Goal: Transaction & Acquisition: Purchase product/service

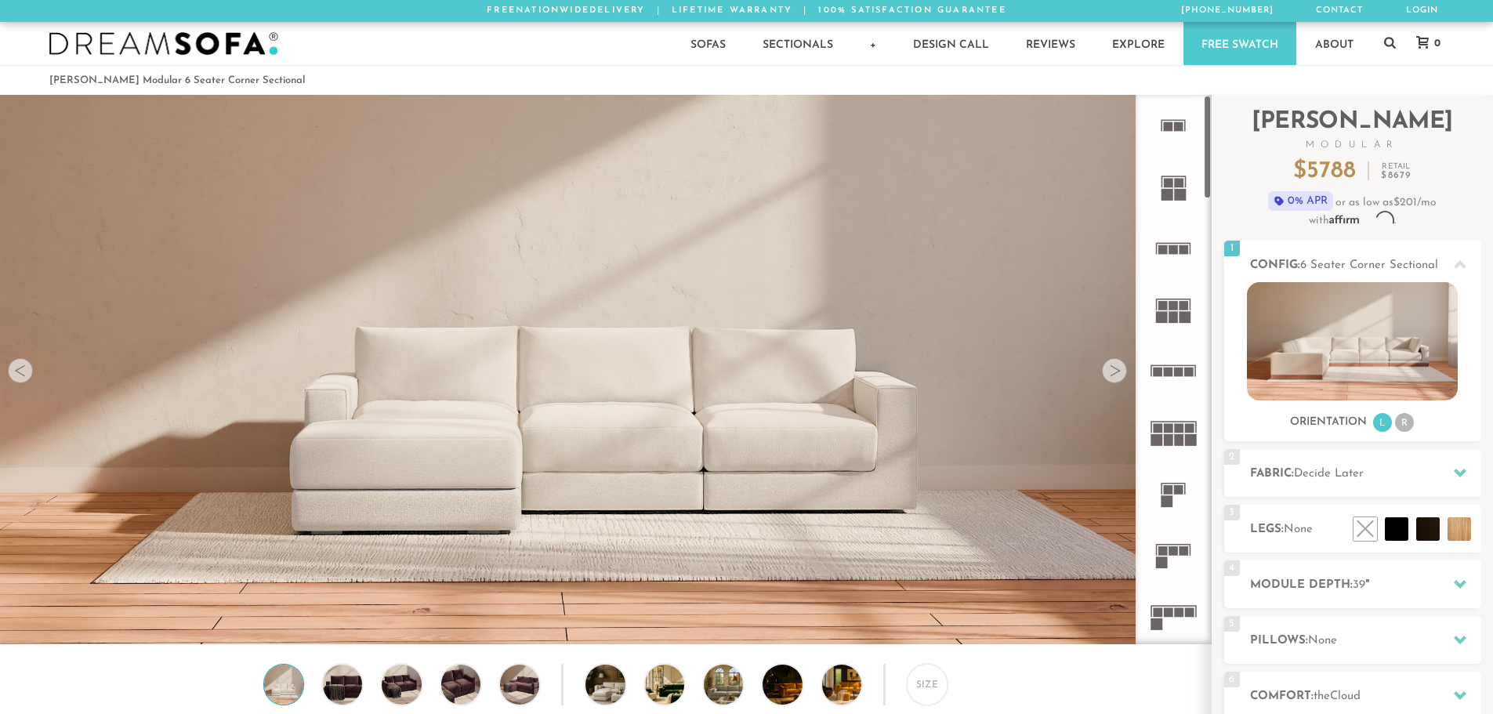
scroll to position [18351, 1481]
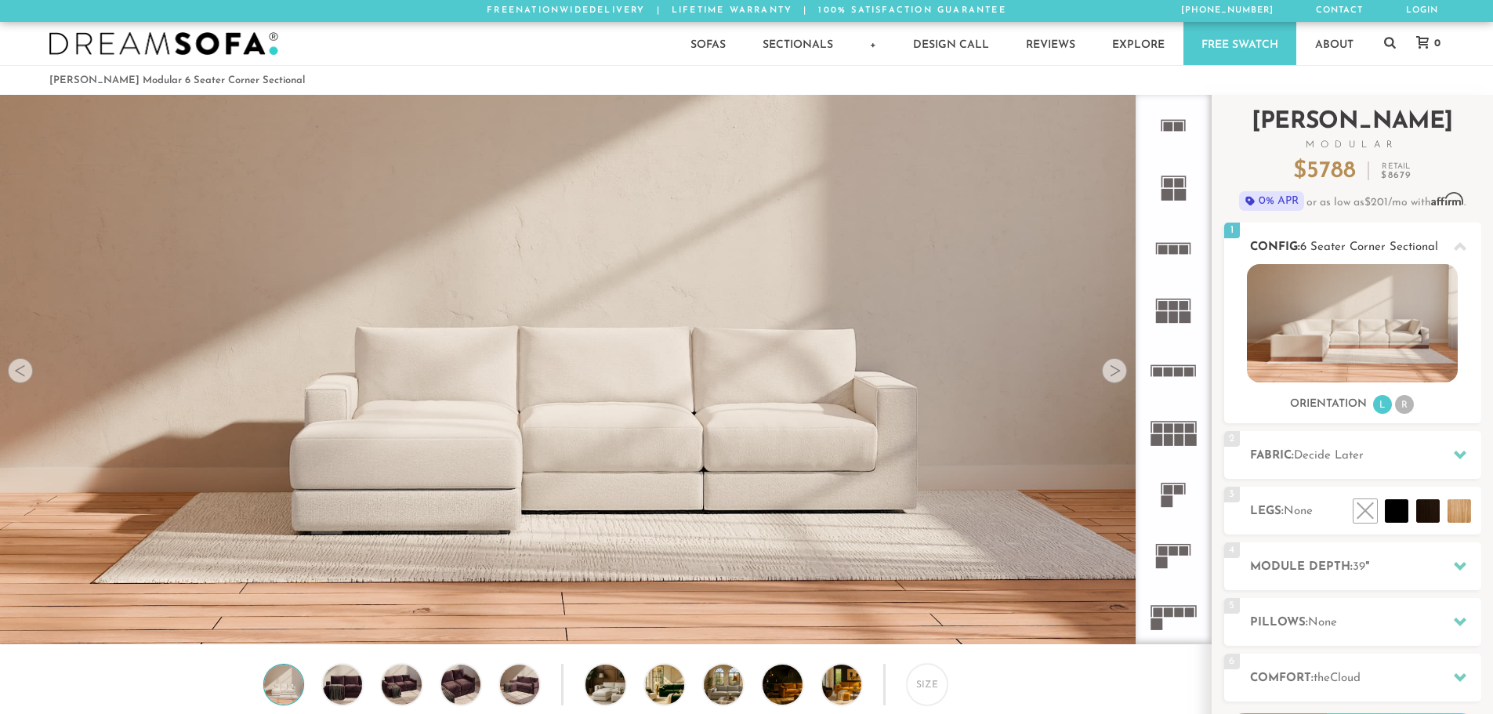
click at [1408, 409] on li "R" at bounding box center [1404, 404] width 19 height 19
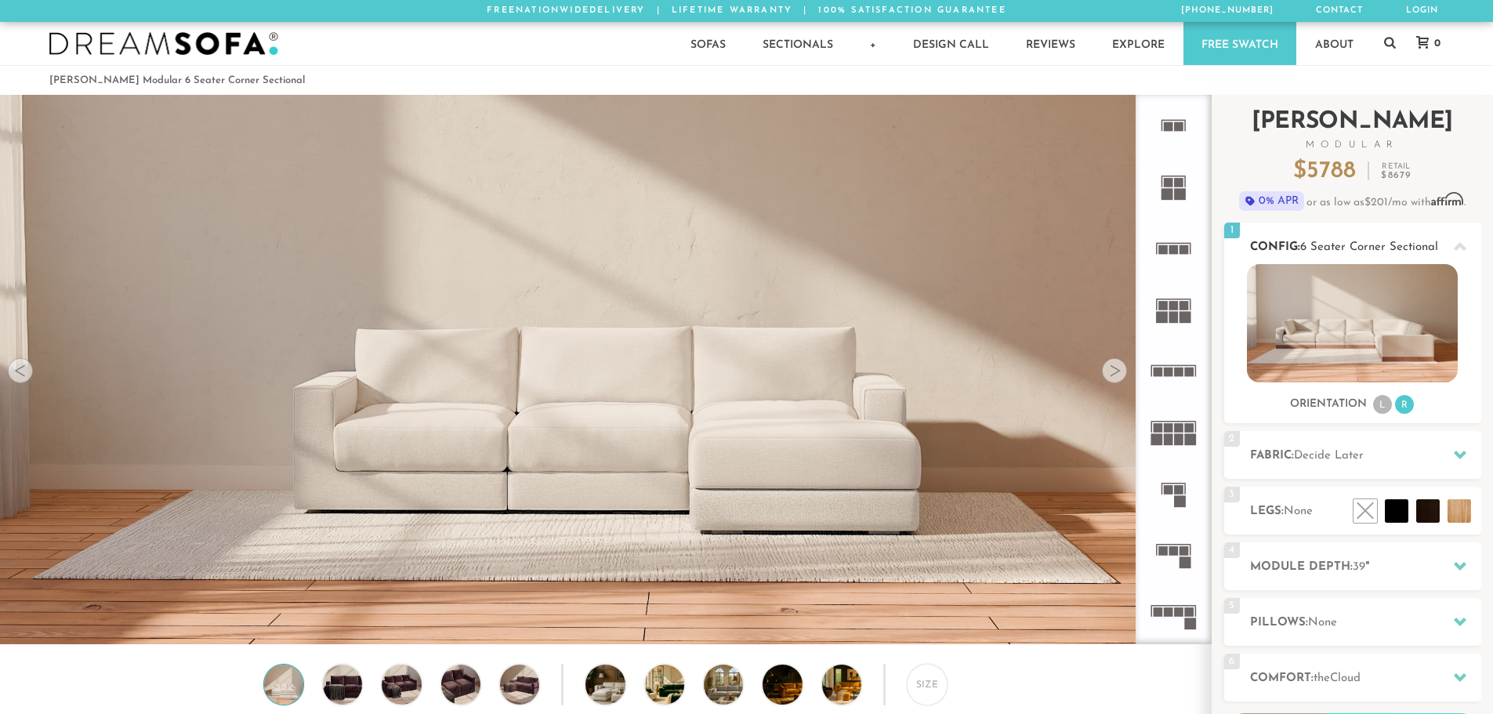
click at [1387, 406] on li "L" at bounding box center [1382, 404] width 19 height 19
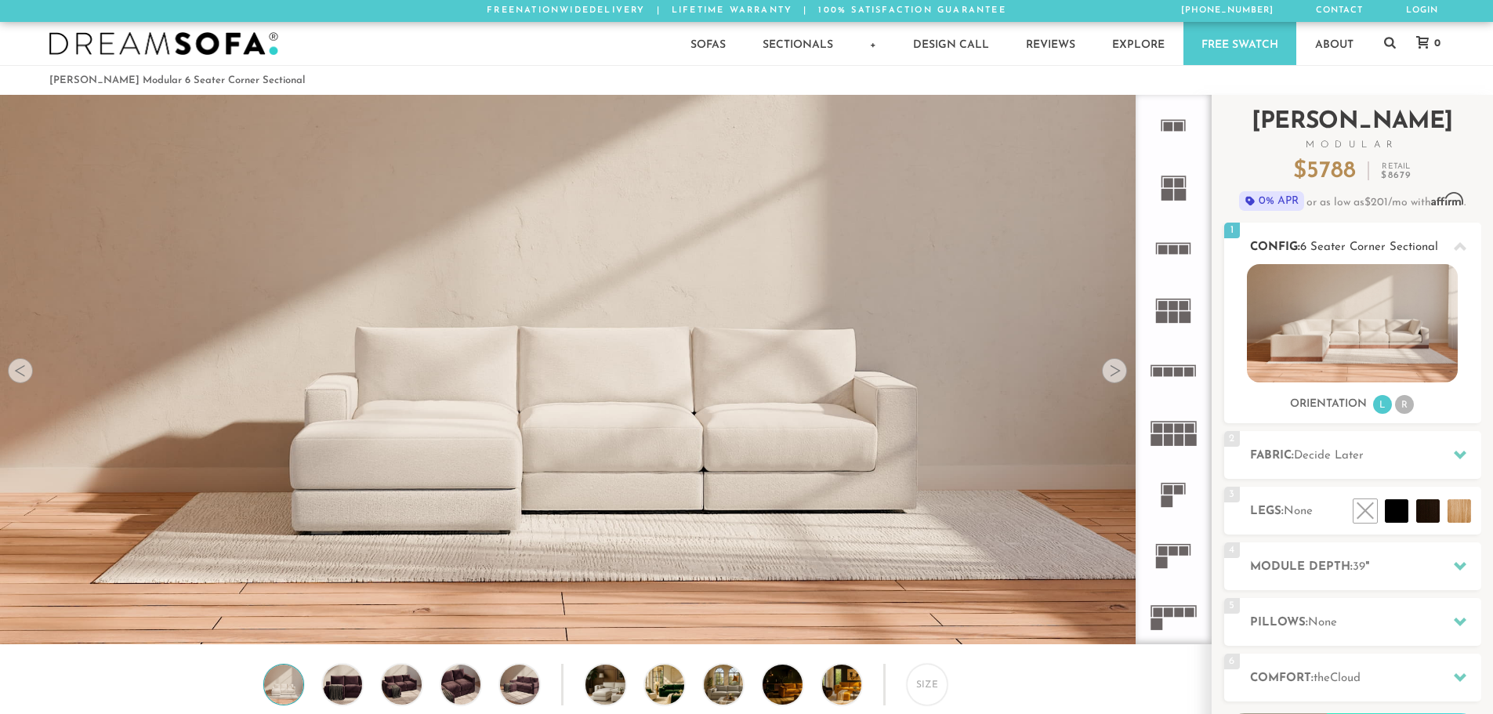
click at [1407, 404] on li "R" at bounding box center [1404, 404] width 19 height 19
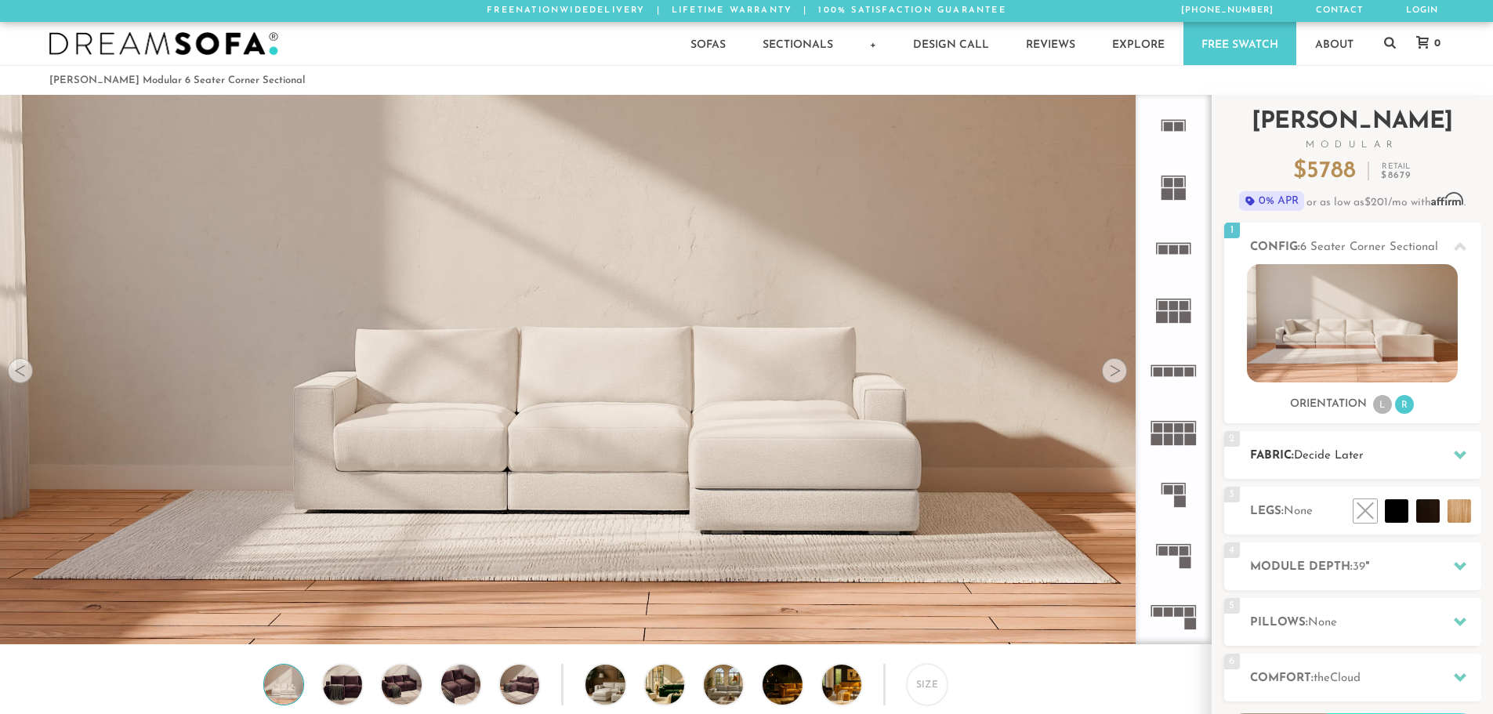
click at [1339, 457] on span "Decide Later" at bounding box center [1329, 456] width 70 height 12
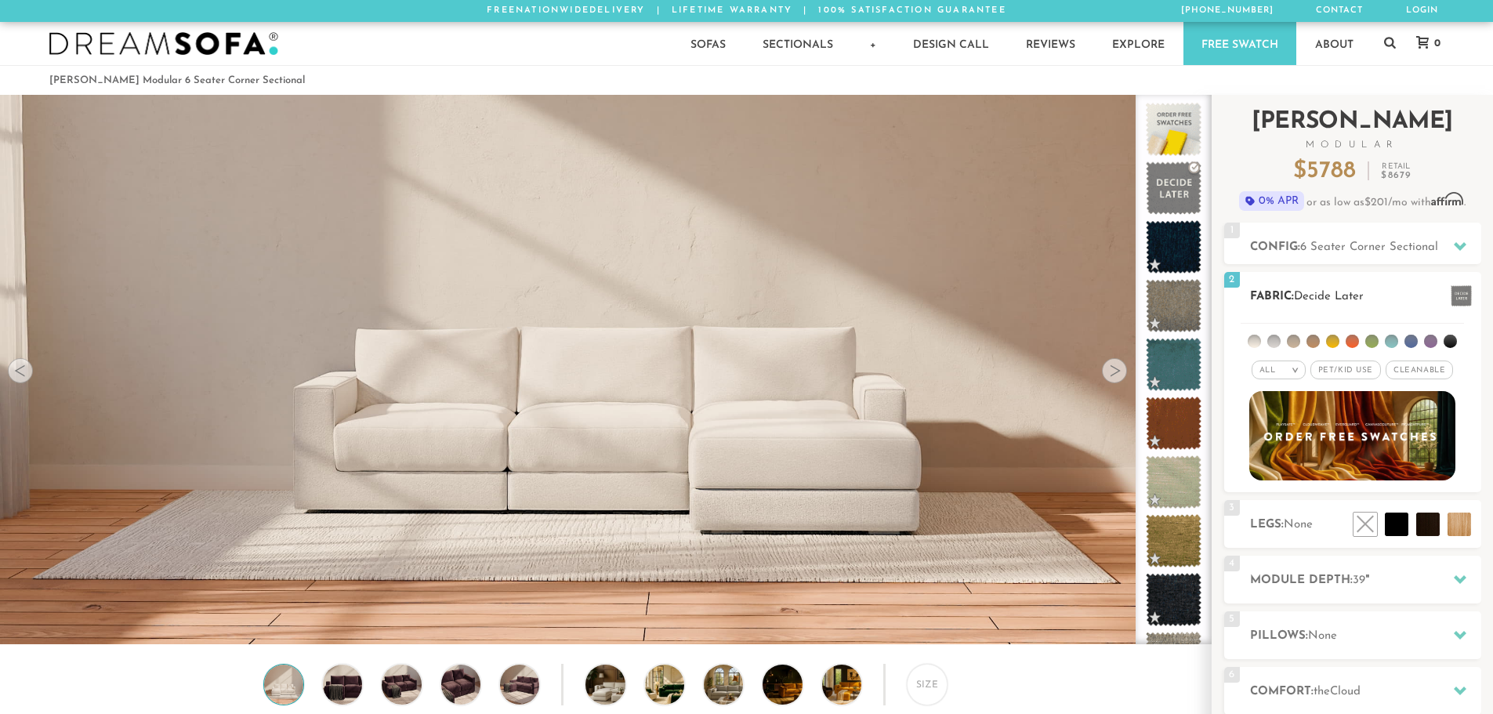
click at [1292, 343] on li at bounding box center [1293, 341] width 13 height 13
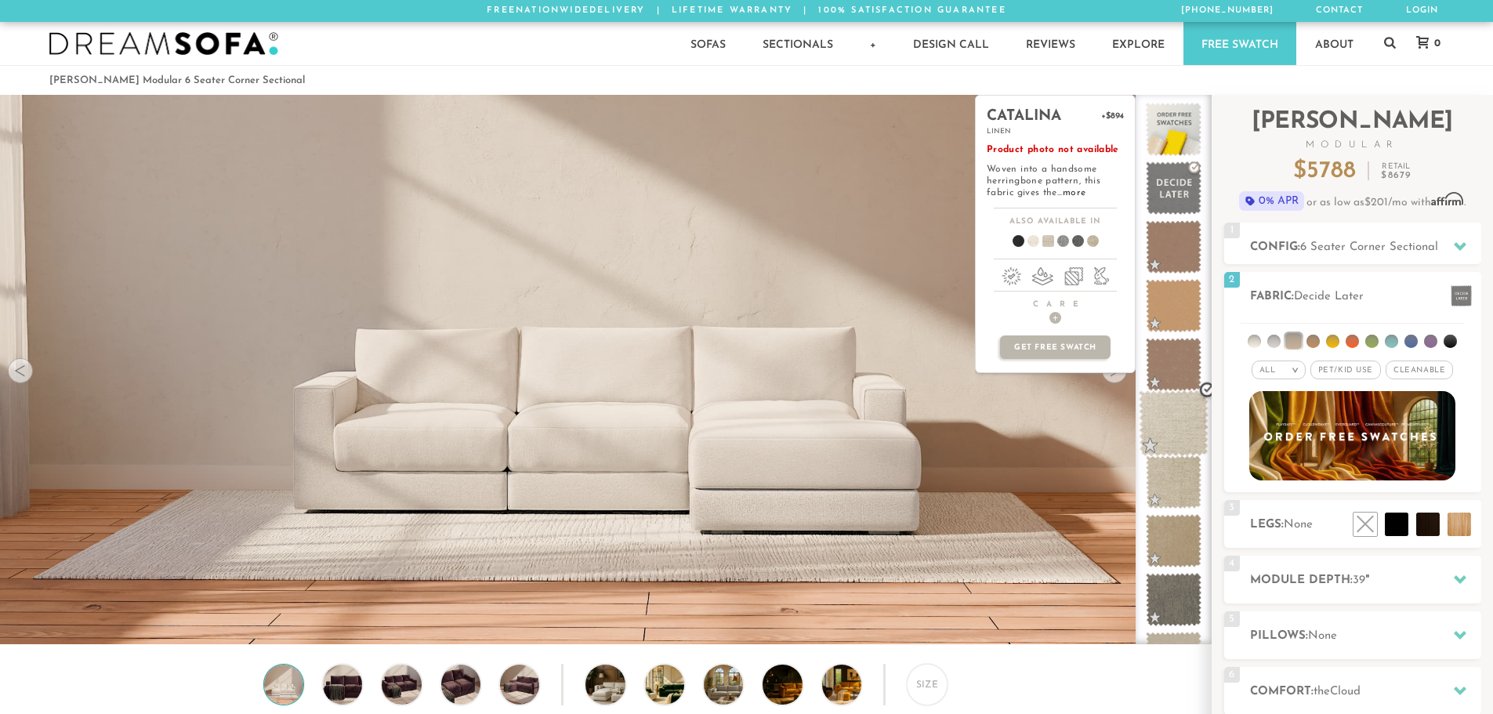
click at [1172, 423] on span at bounding box center [1174, 423] width 70 height 67
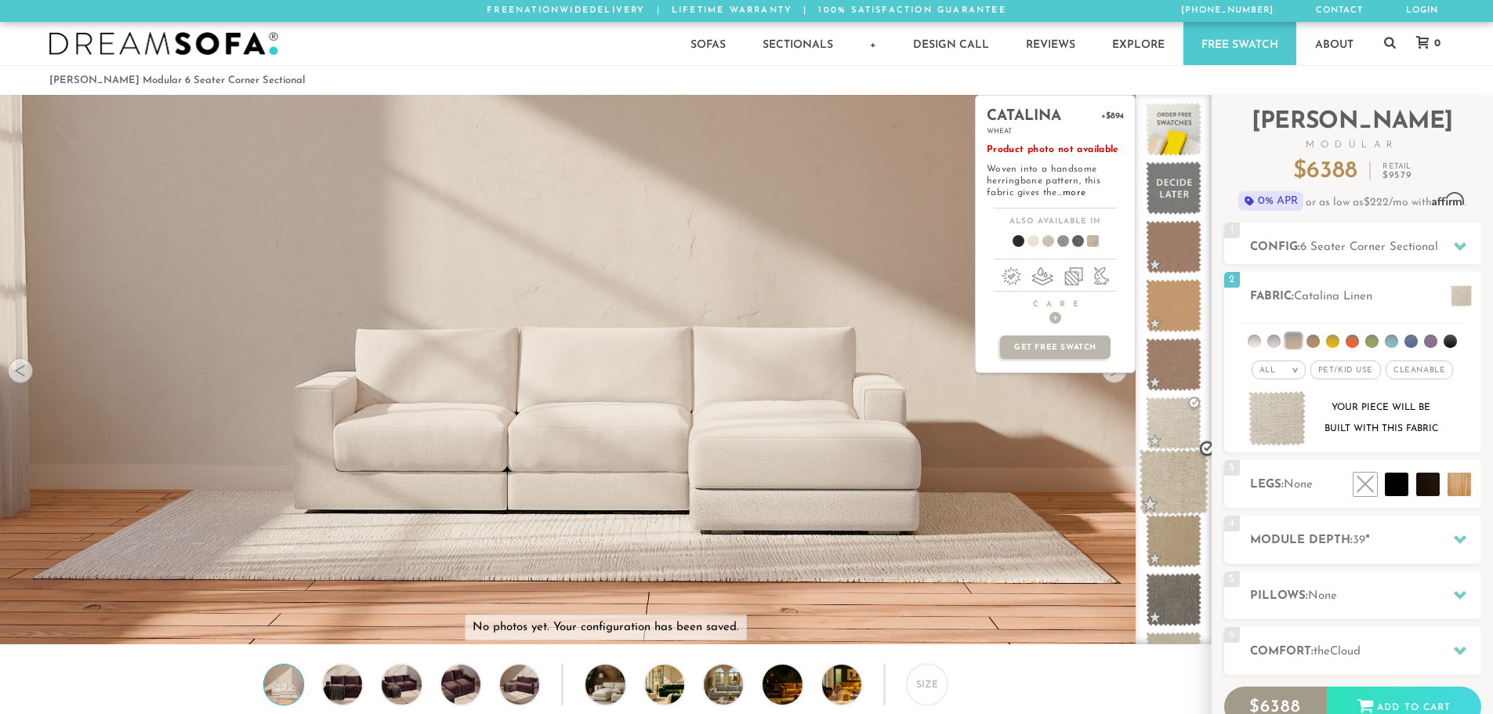
click at [1170, 474] on span at bounding box center [1174, 482] width 70 height 67
click at [1170, 524] on span at bounding box center [1174, 541] width 70 height 67
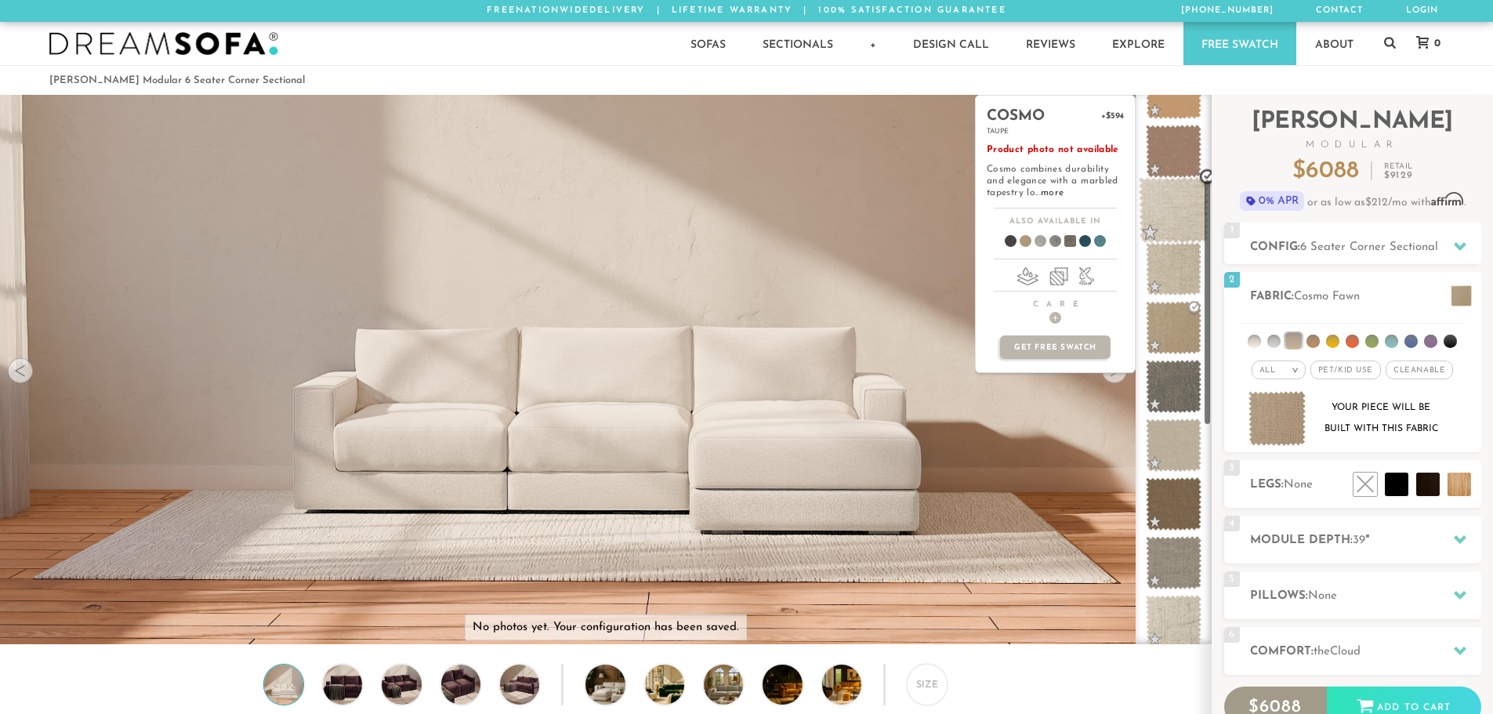
scroll to position [236, 0]
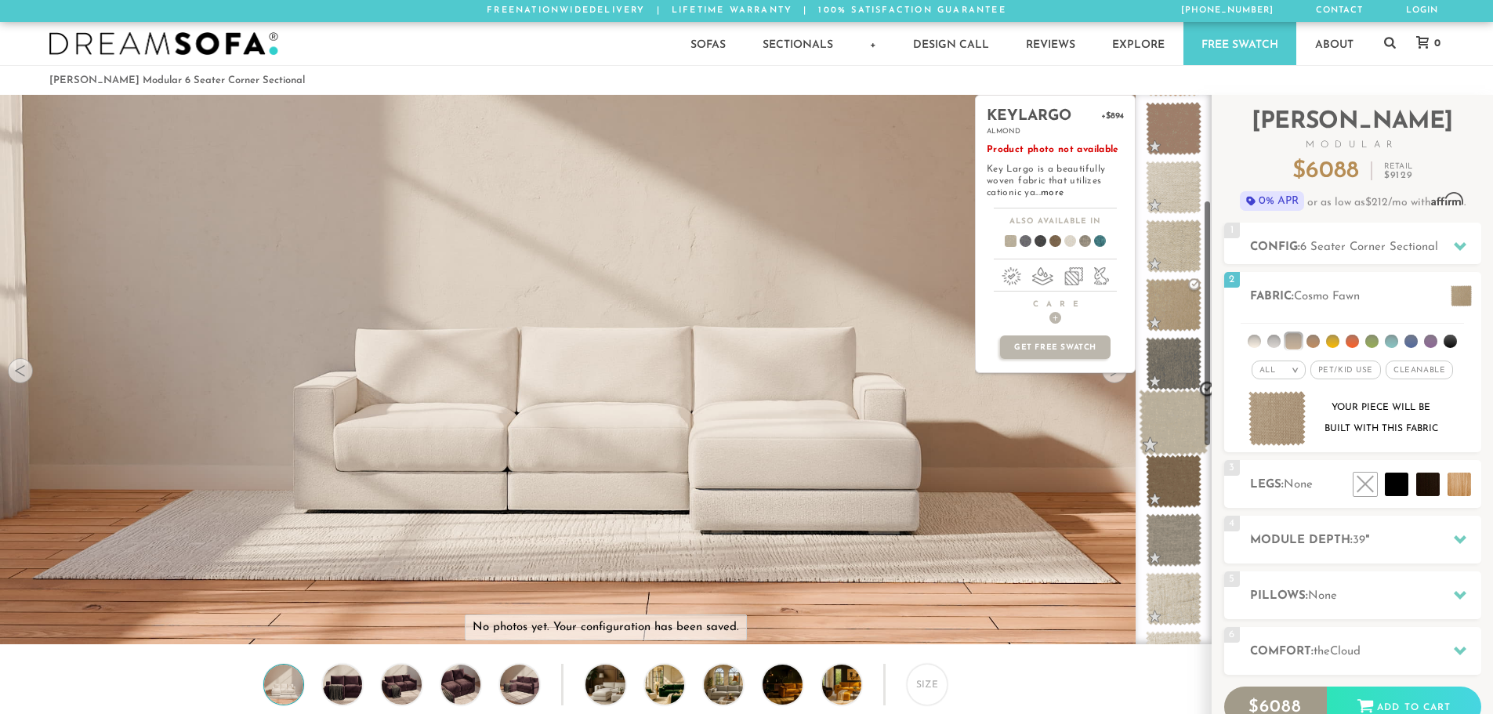
click at [1179, 416] on span at bounding box center [1174, 423] width 70 height 67
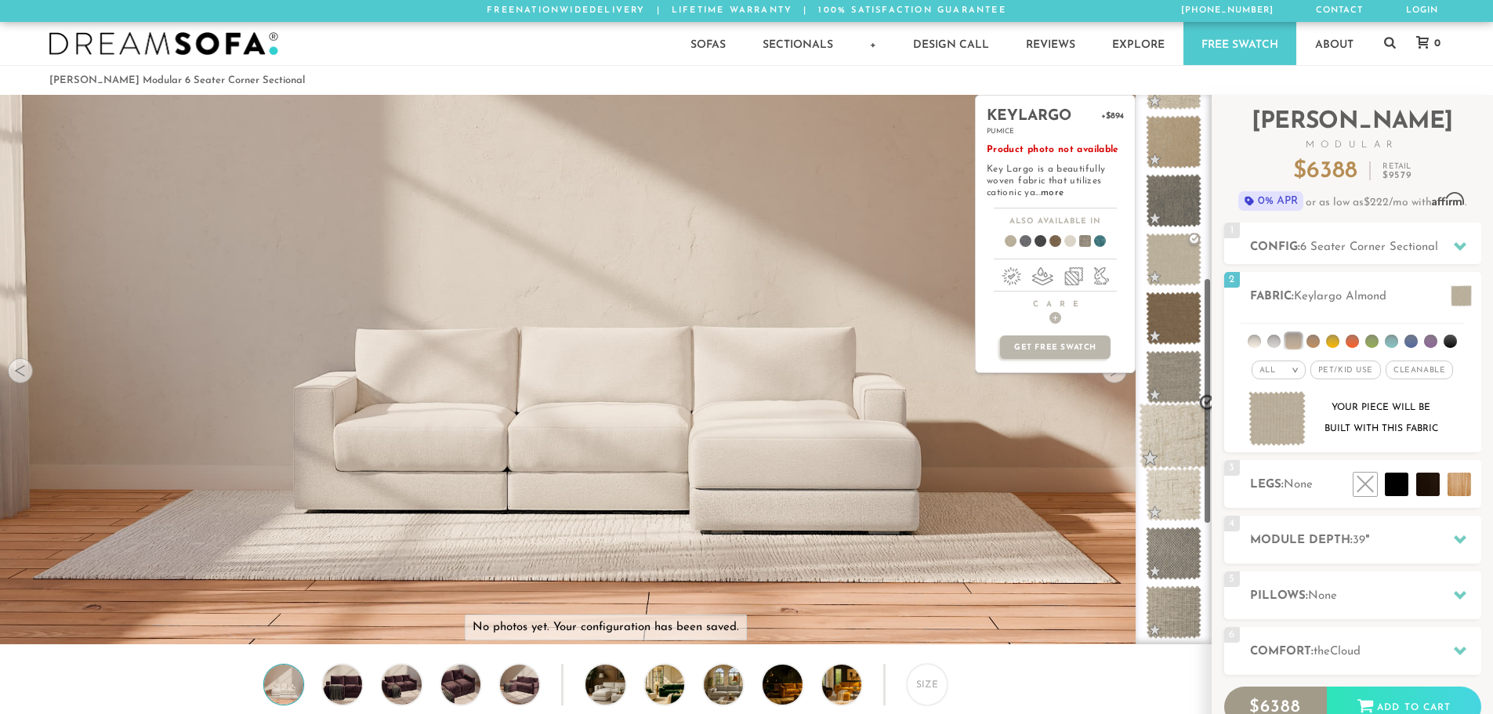
scroll to position [399, 0]
click at [1169, 352] on span at bounding box center [1174, 377] width 70 height 67
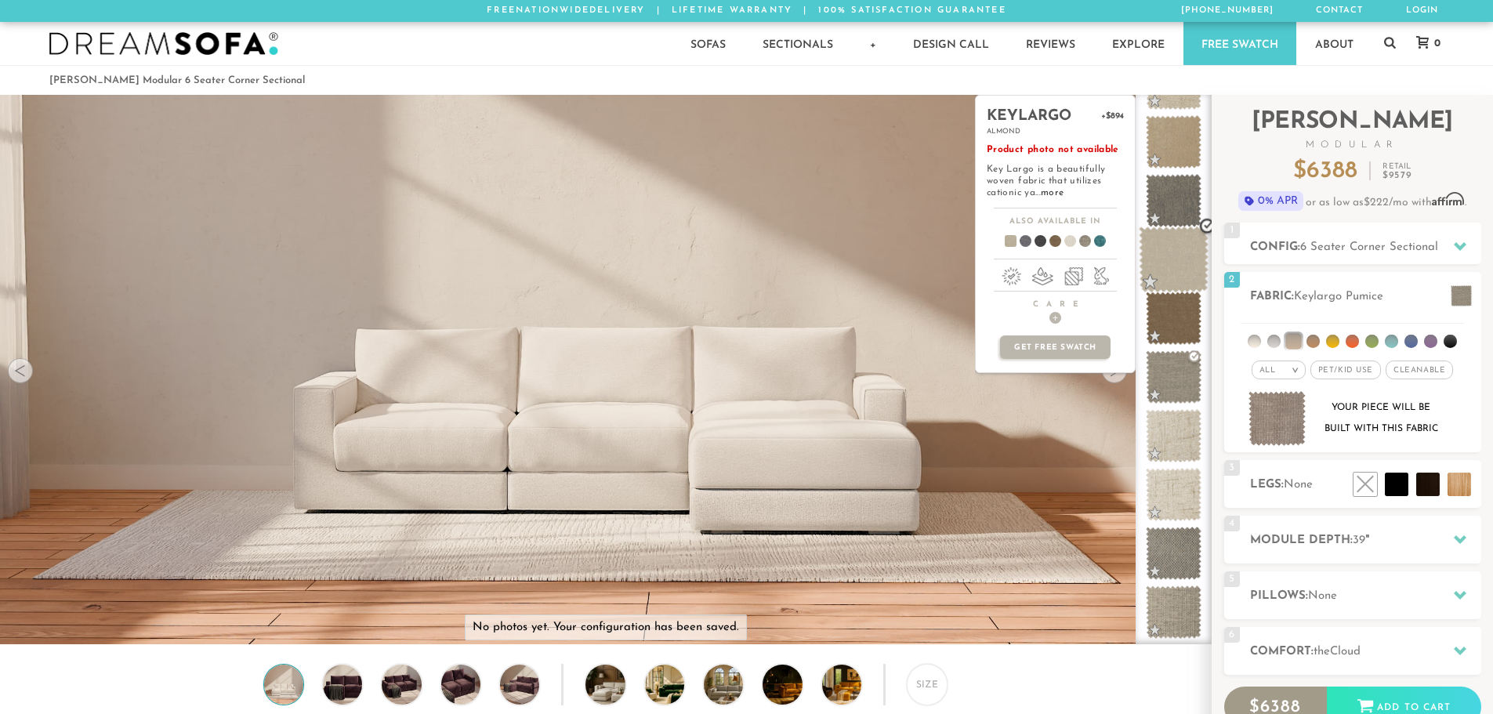
click at [1169, 269] on span at bounding box center [1174, 259] width 70 height 67
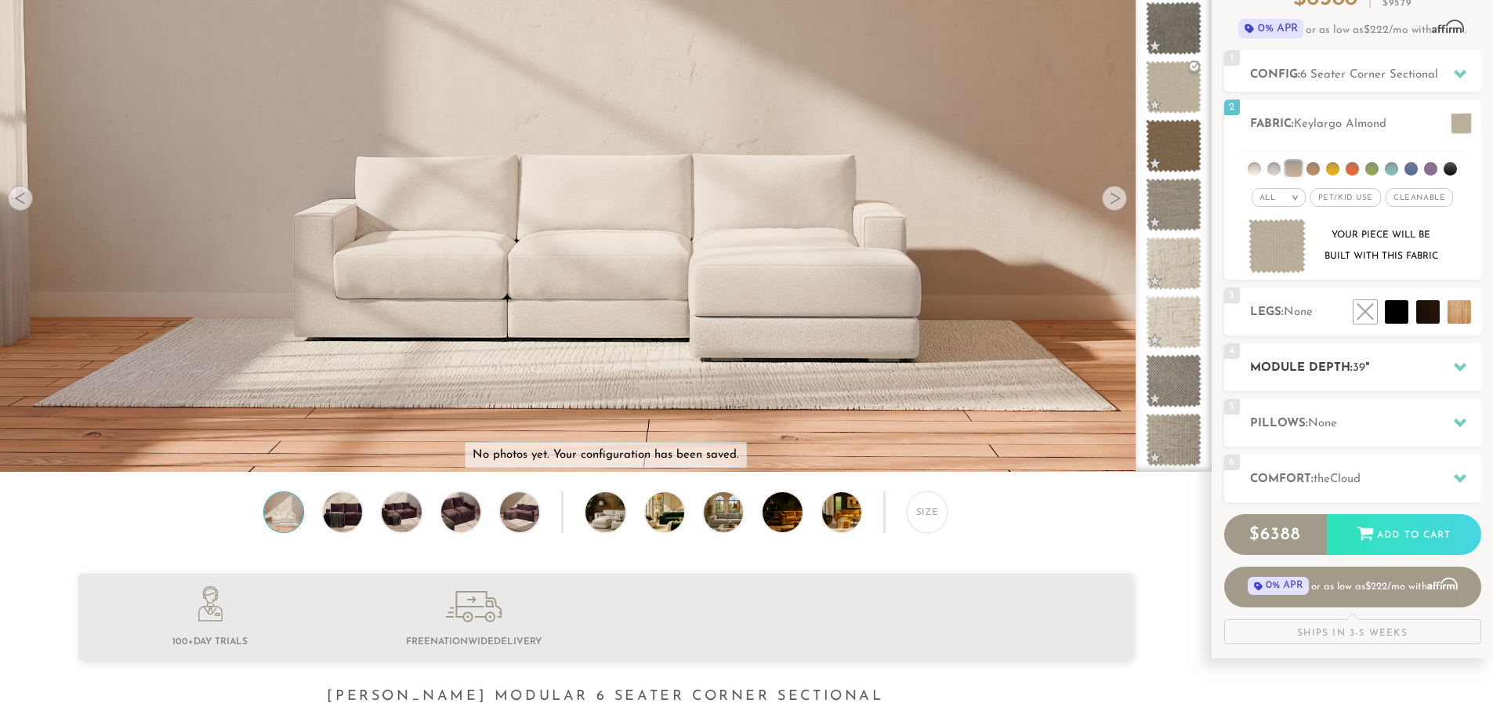
scroll to position [157, 0]
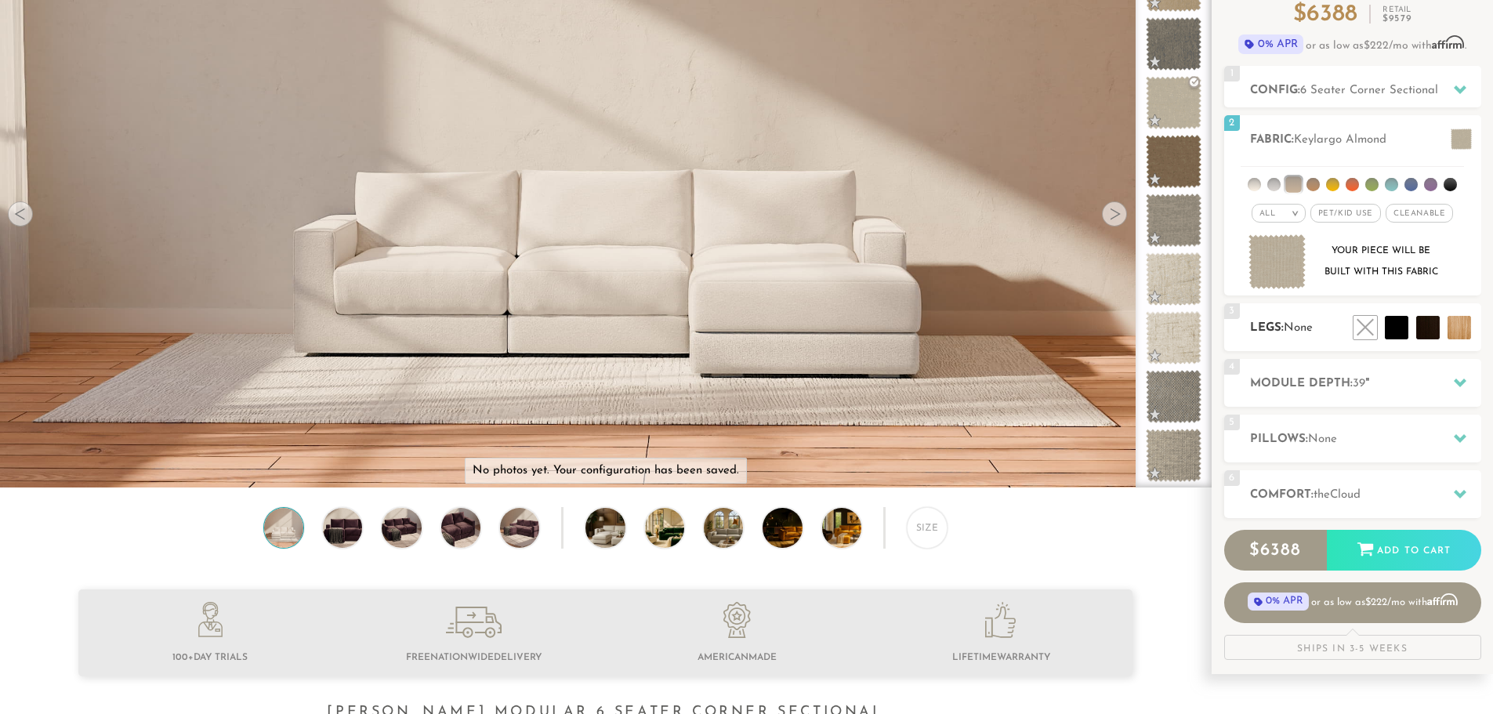
click at [1277, 332] on h2 "Legs: None" at bounding box center [1365, 328] width 231 height 18
click at [1433, 332] on li at bounding box center [1393, 292] width 94 height 94
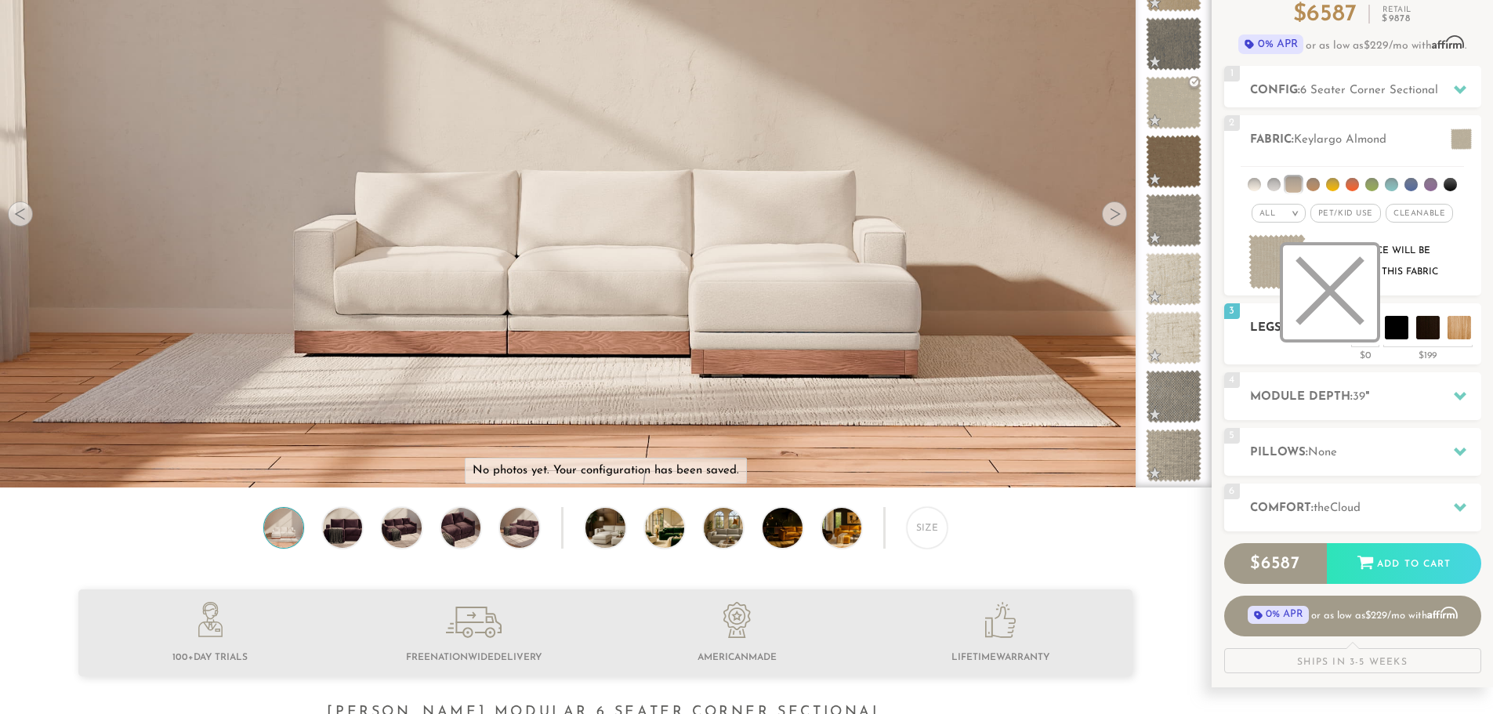
click at [1362, 331] on li at bounding box center [1330, 292] width 94 height 94
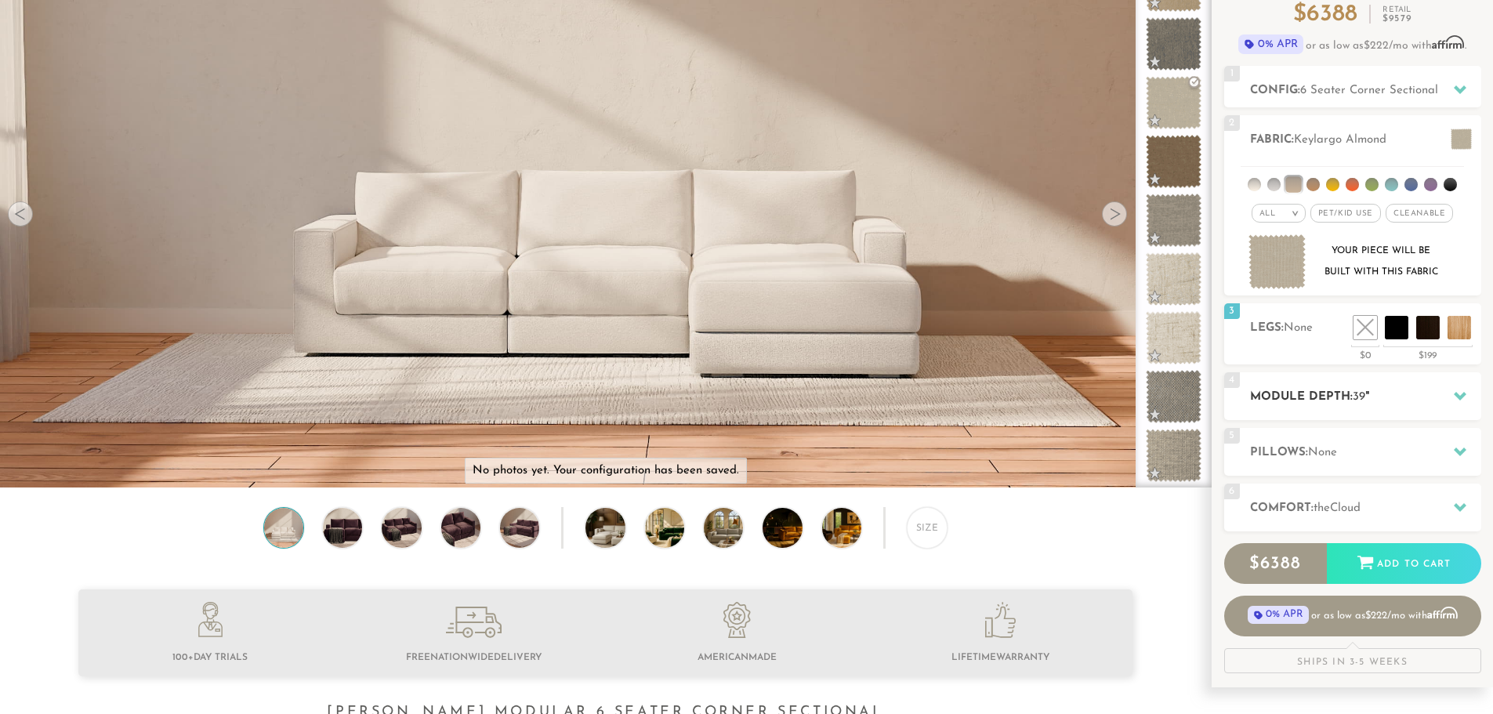
click at [1299, 402] on h2 "Module Depth: 39 "" at bounding box center [1365, 397] width 231 height 18
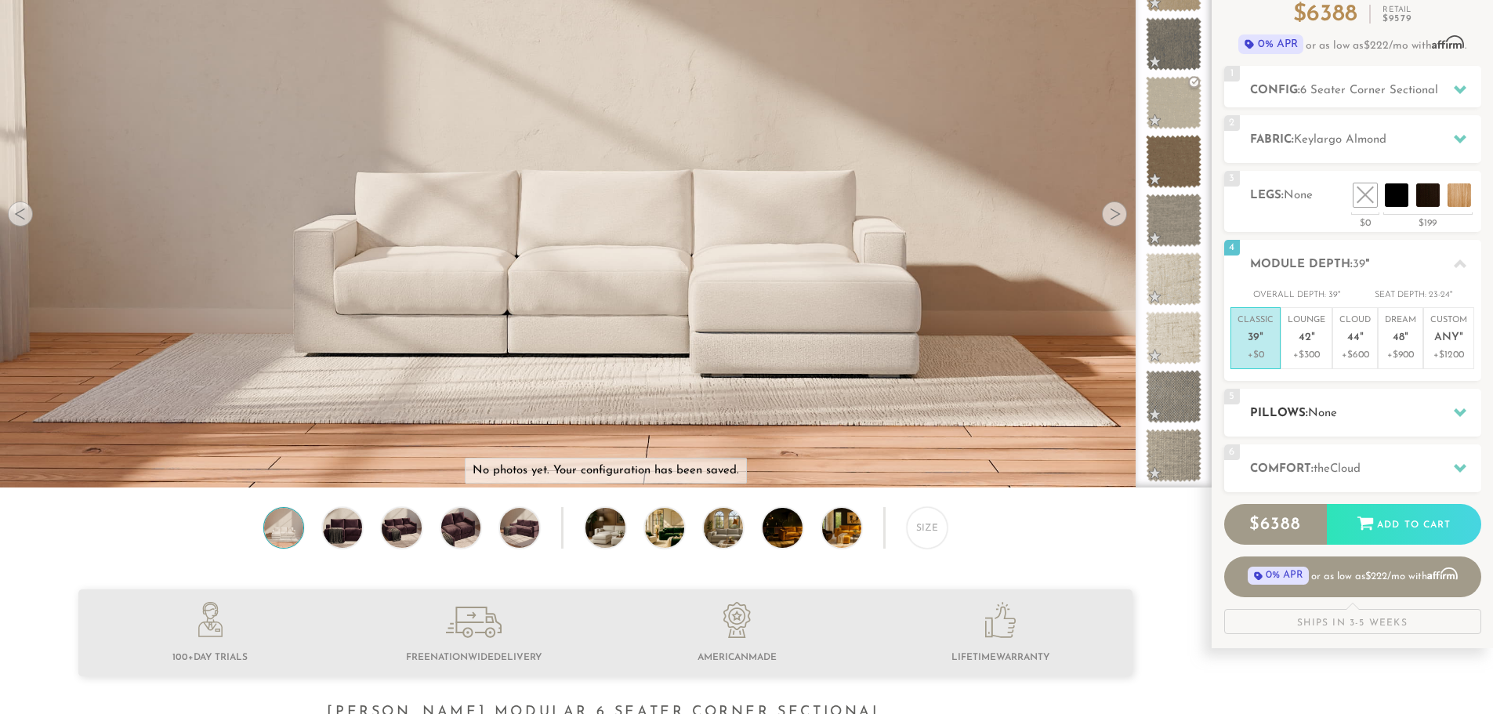
click at [1299, 411] on h2 "Pillows: None" at bounding box center [1365, 413] width 231 height 18
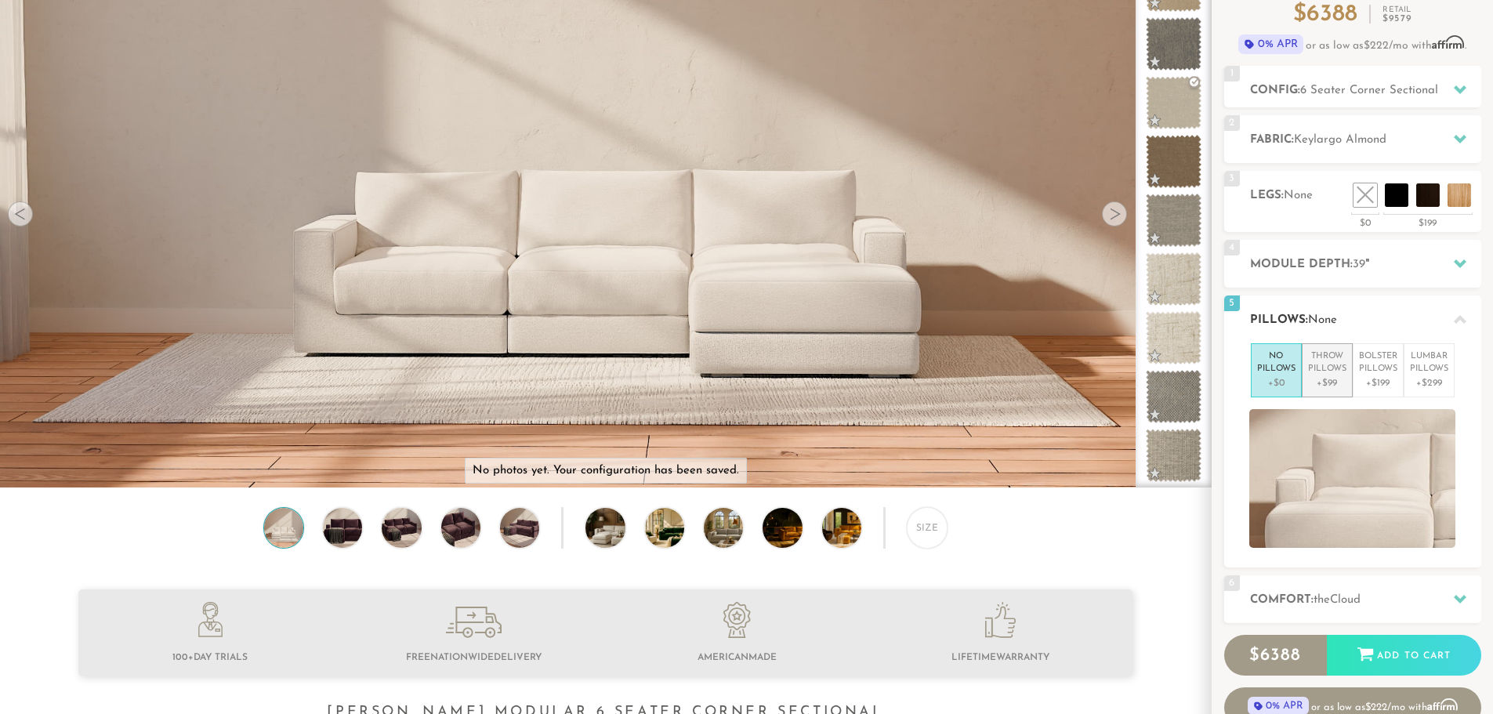
click at [1334, 385] on p "+$99" at bounding box center [1327, 383] width 38 height 14
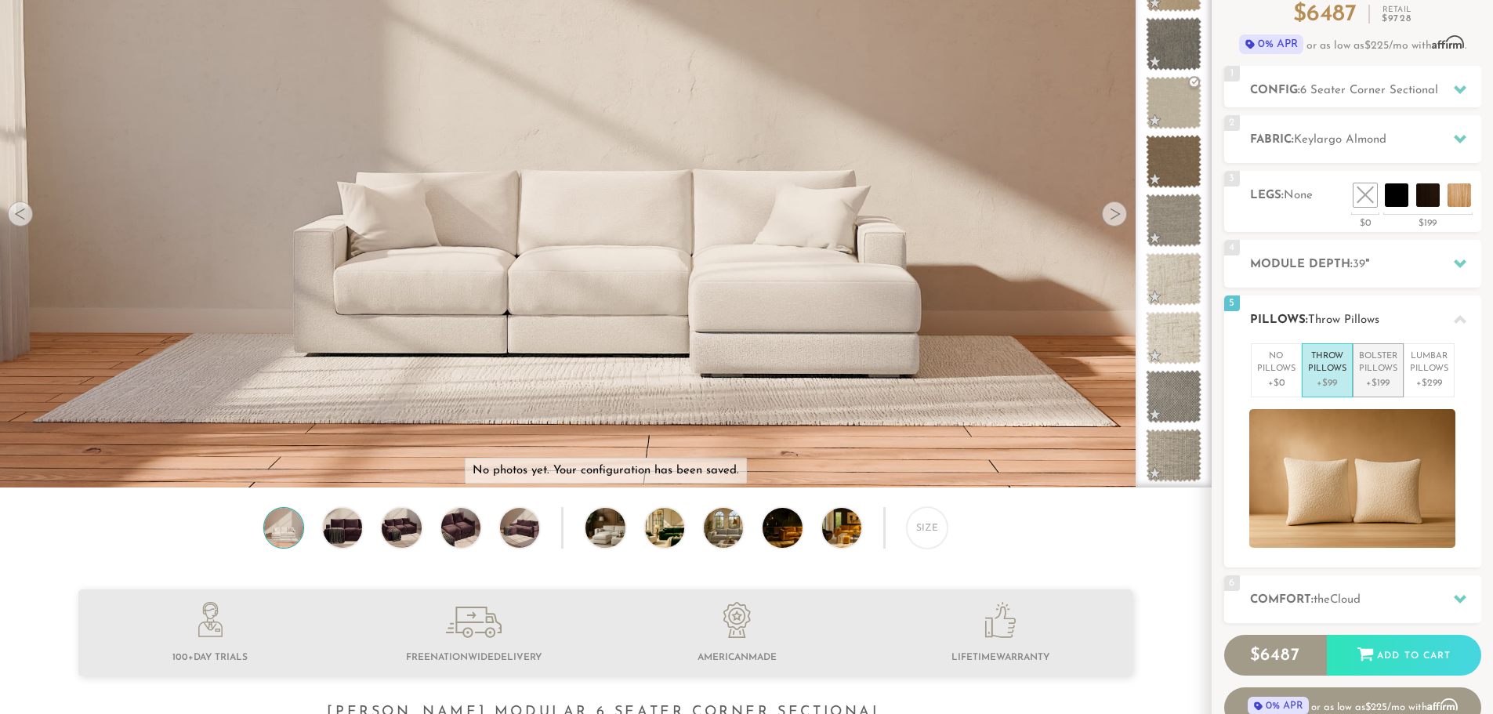
click at [1378, 361] on p "Bolster Pillows" at bounding box center [1378, 363] width 38 height 26
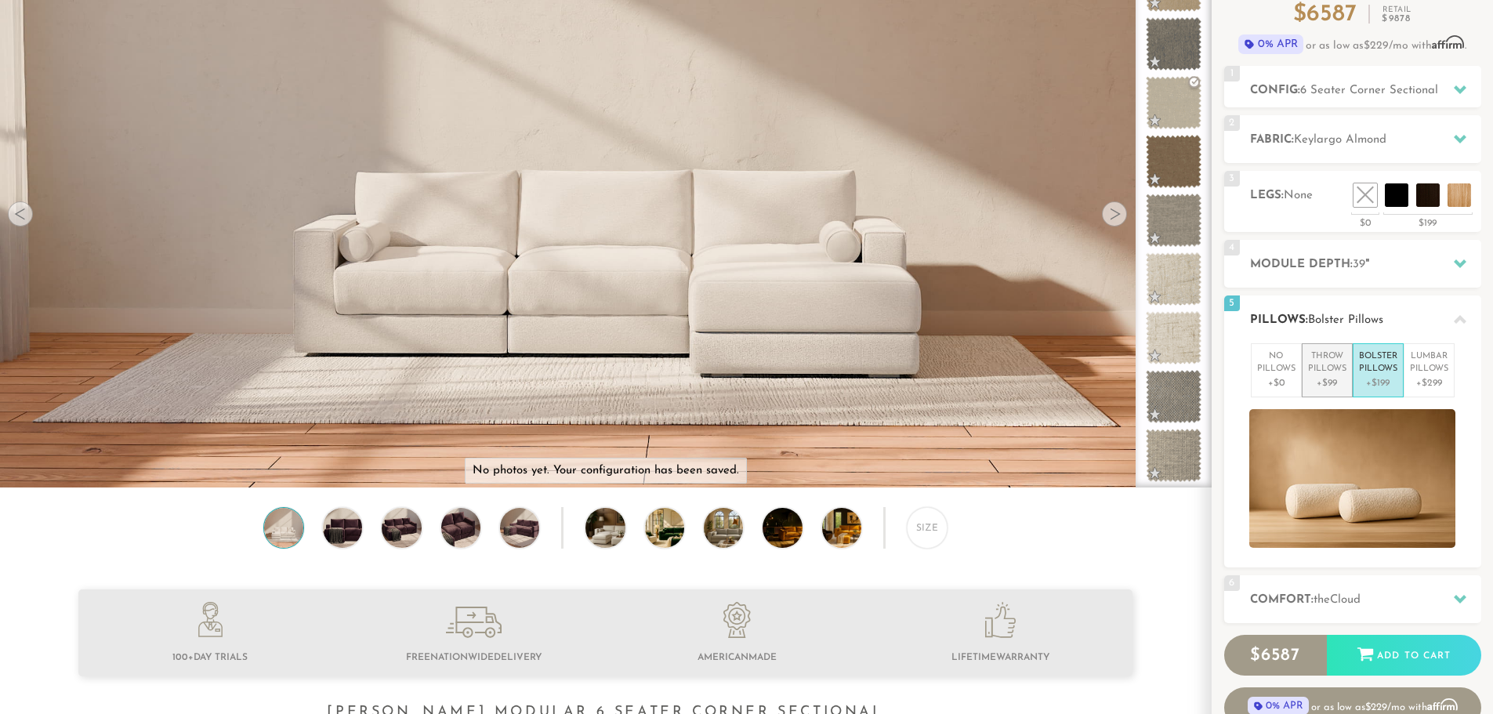
click at [1317, 376] on p "+$99" at bounding box center [1327, 383] width 38 height 14
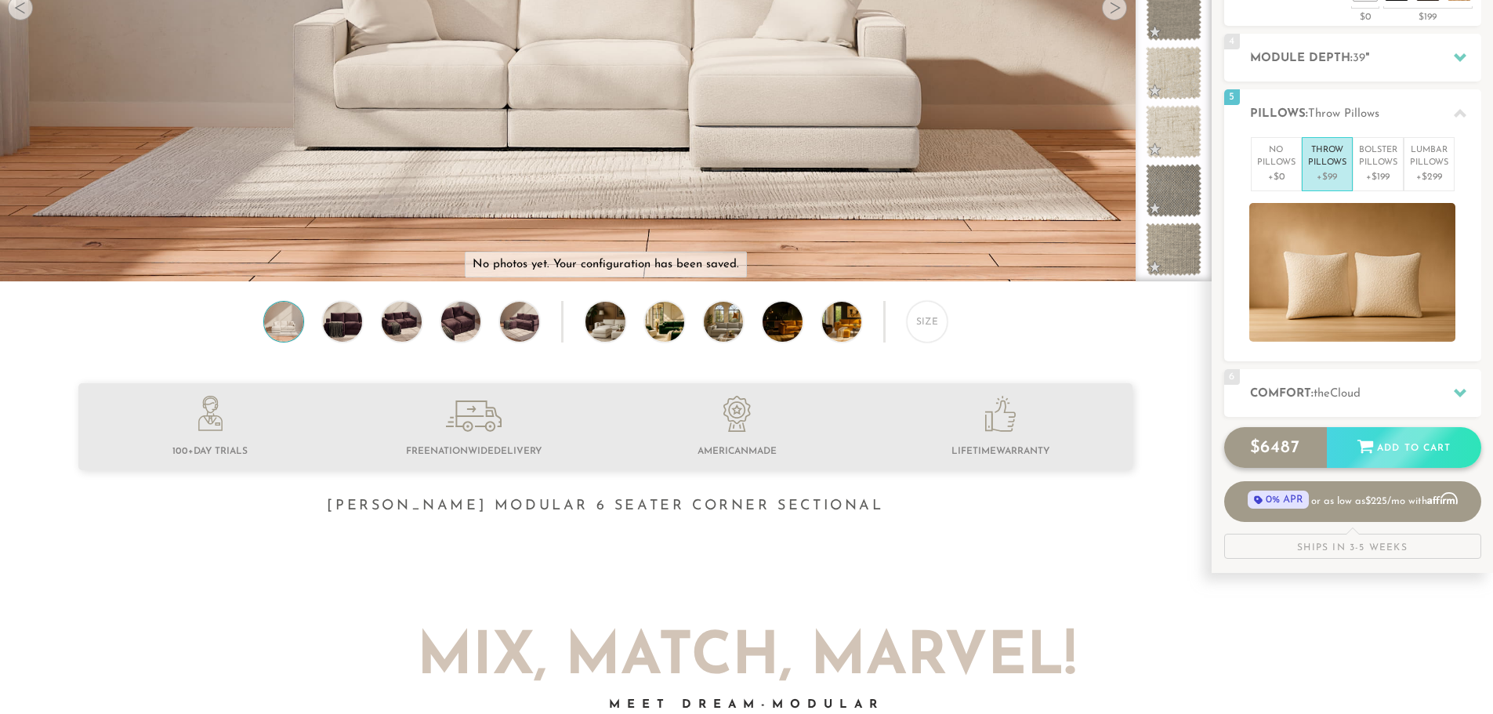
scroll to position [364, 0]
click at [1312, 397] on h2 "Comfort: the Cloud" at bounding box center [1365, 393] width 231 height 18
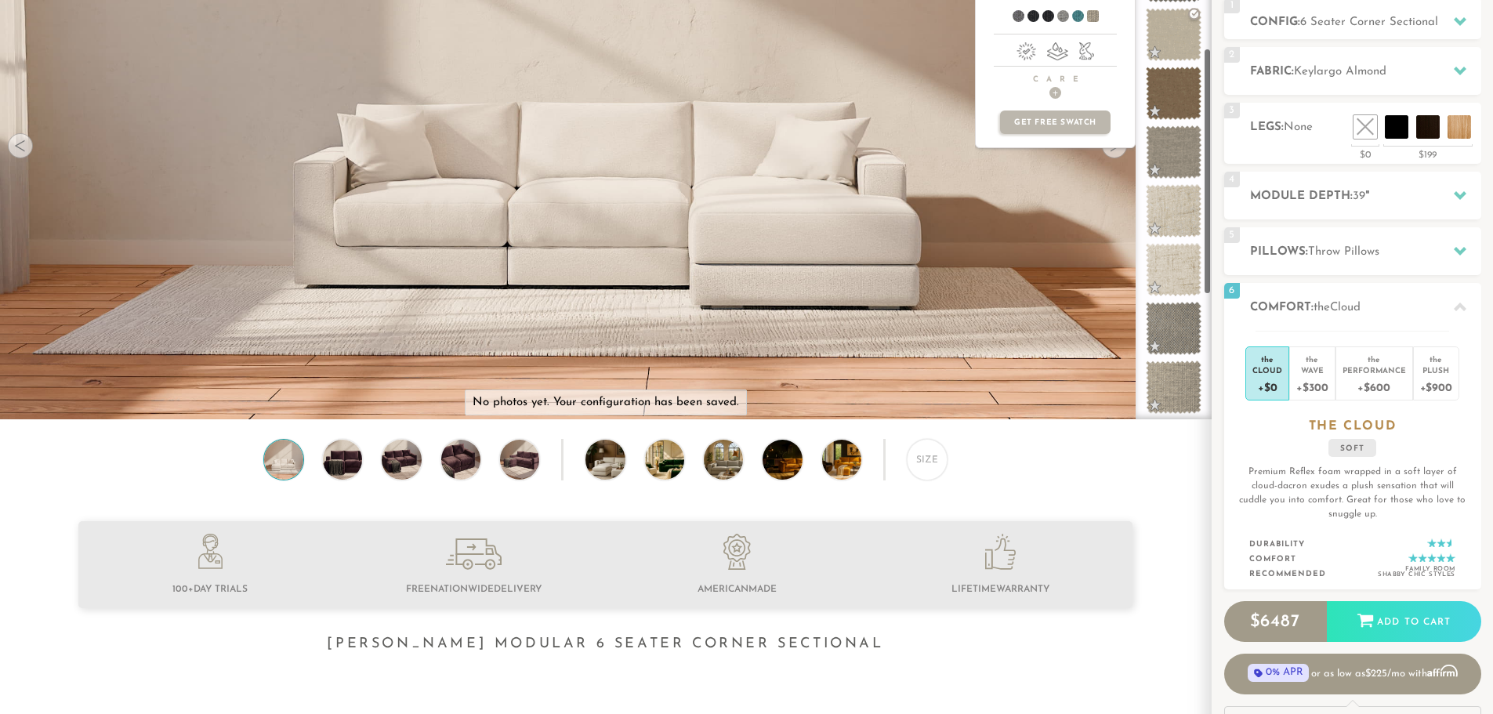
scroll to position [207, 0]
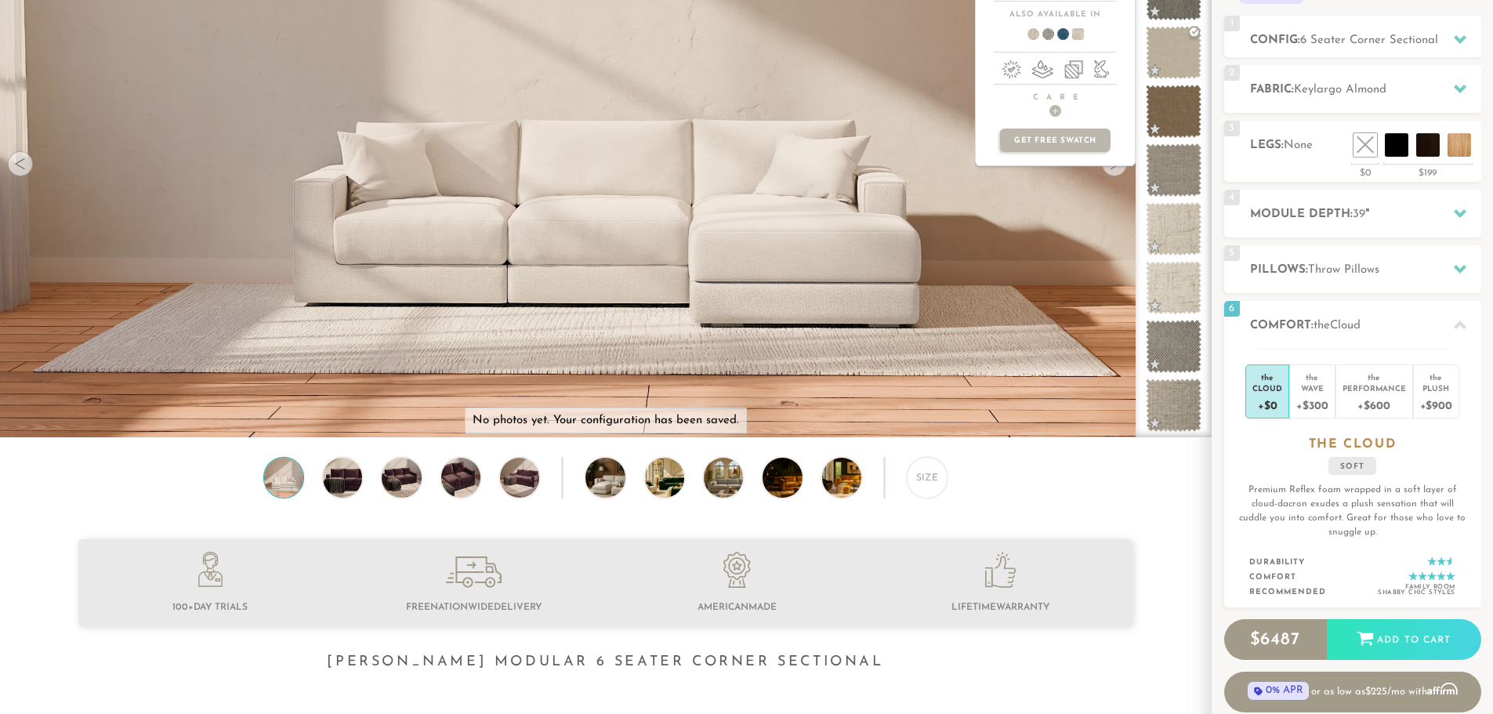
click at [1118, 175] on div "oceanside +$894 natural Product photo not available This luxurious tweed is a h…" at bounding box center [1055, 162] width 161 height 549
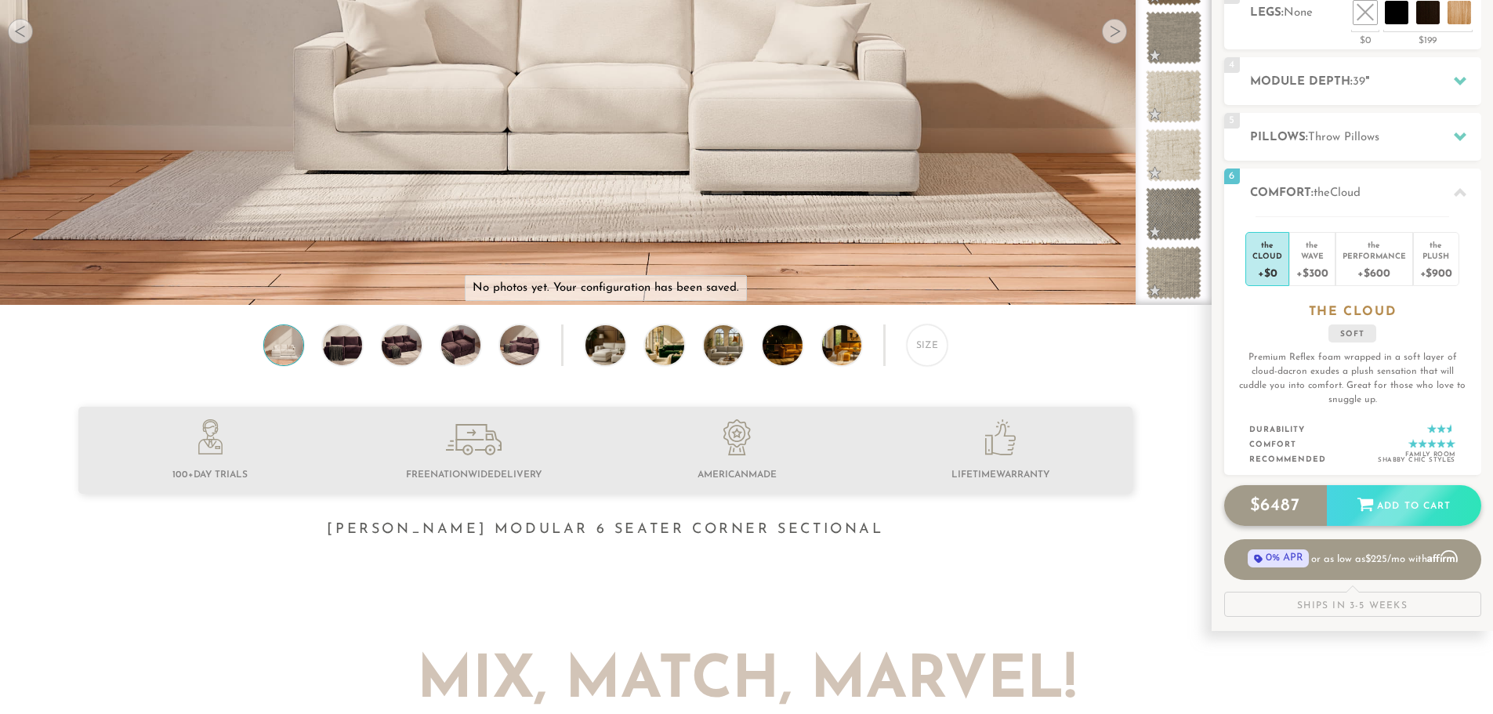
scroll to position [346, 0]
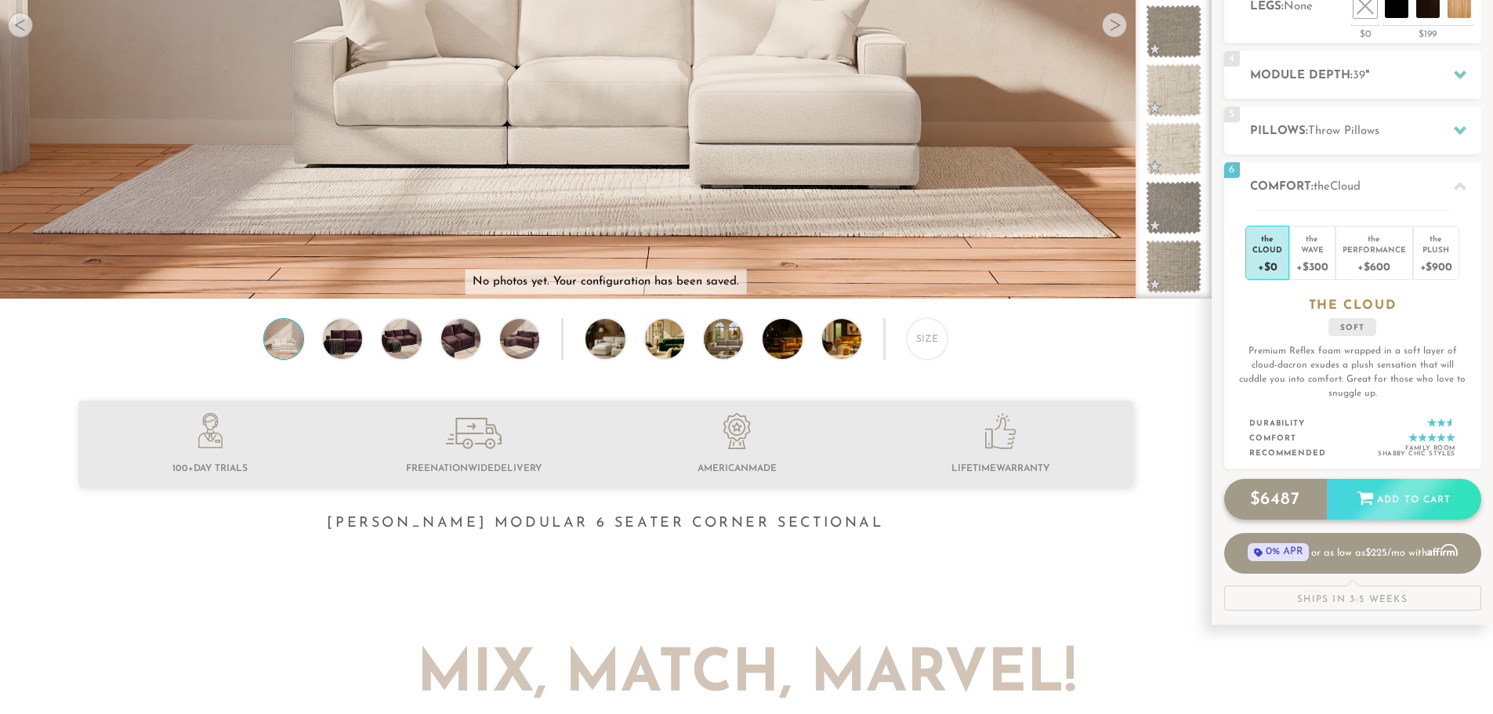
click at [1361, 503] on icon at bounding box center [1365, 498] width 16 height 13
